Goal: Task Accomplishment & Management: Manage account settings

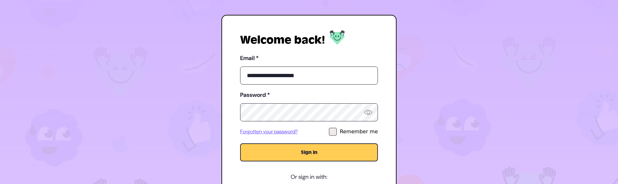
click at [331, 147] on button "Sign in" at bounding box center [309, 152] width 138 height 18
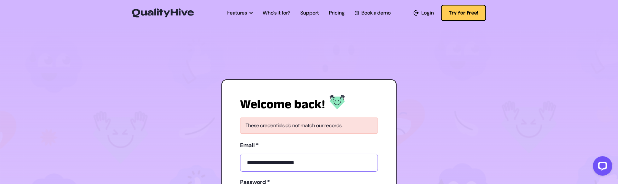
scroll to position [104, 0]
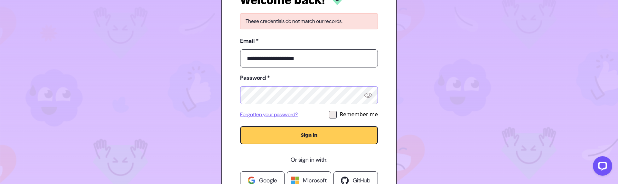
click at [240, 126] on button "Sign in" at bounding box center [309, 135] width 138 height 18
